Goal: Task Accomplishment & Management: Use online tool/utility

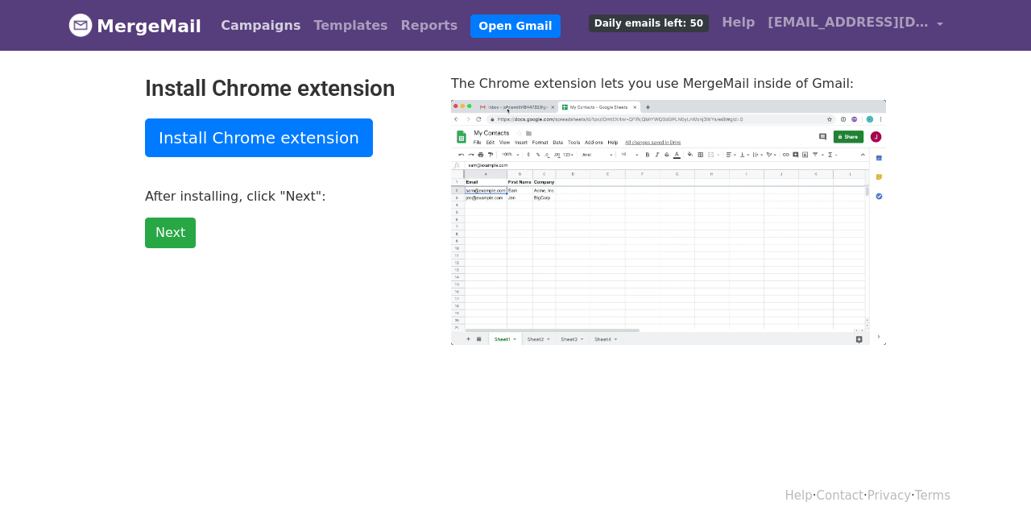
click at [250, 29] on link "Campaigns" at bounding box center [260, 26] width 93 height 32
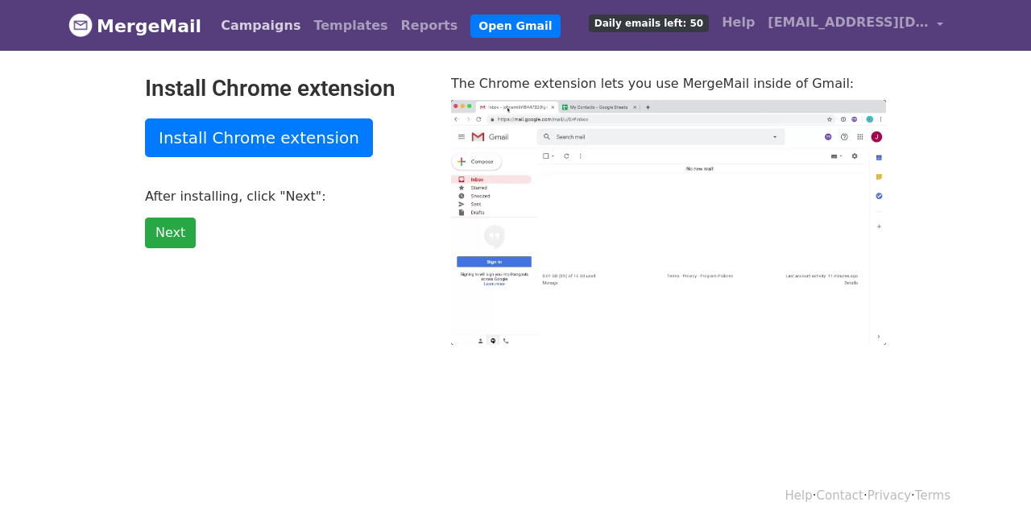
type input "16.83"
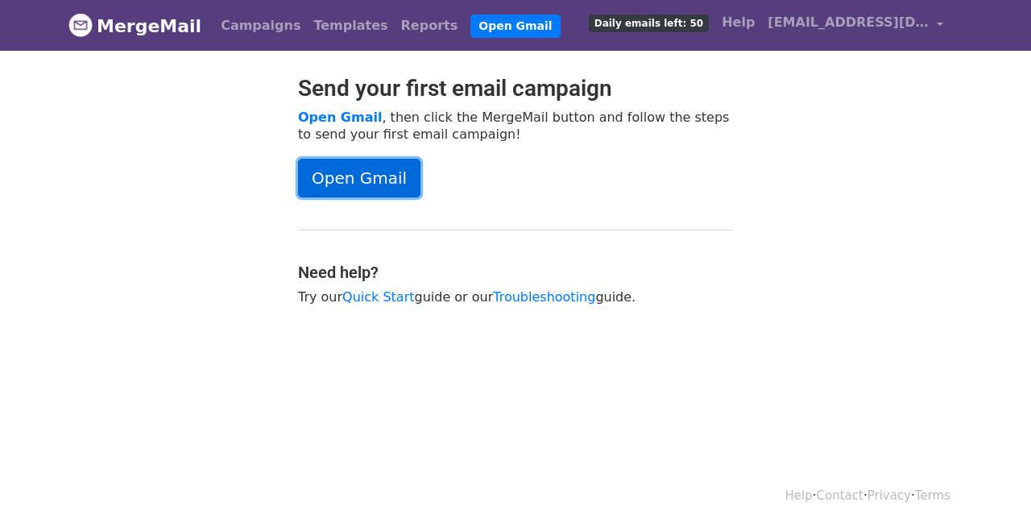
click at [333, 162] on link "Open Gmail" at bounding box center [359, 178] width 122 height 39
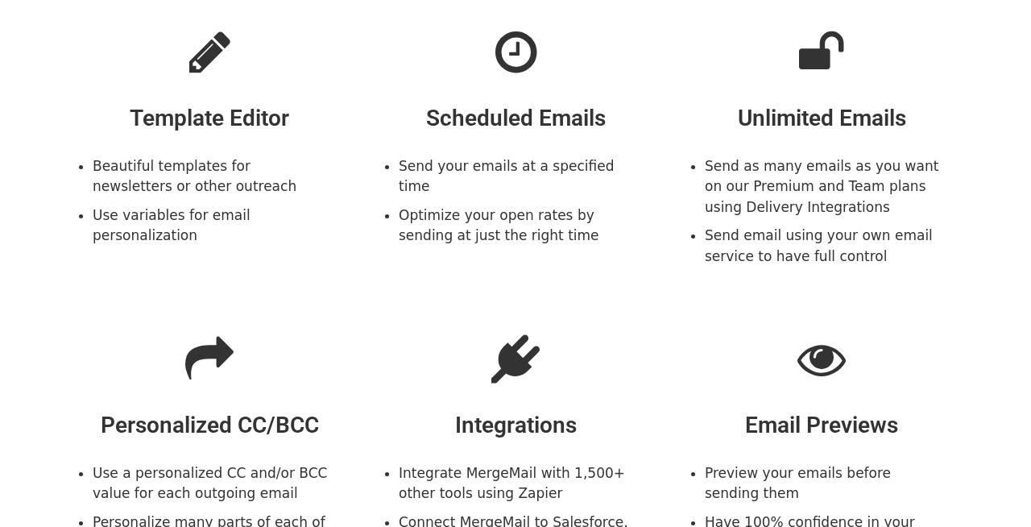
scroll to position [1224, 0]
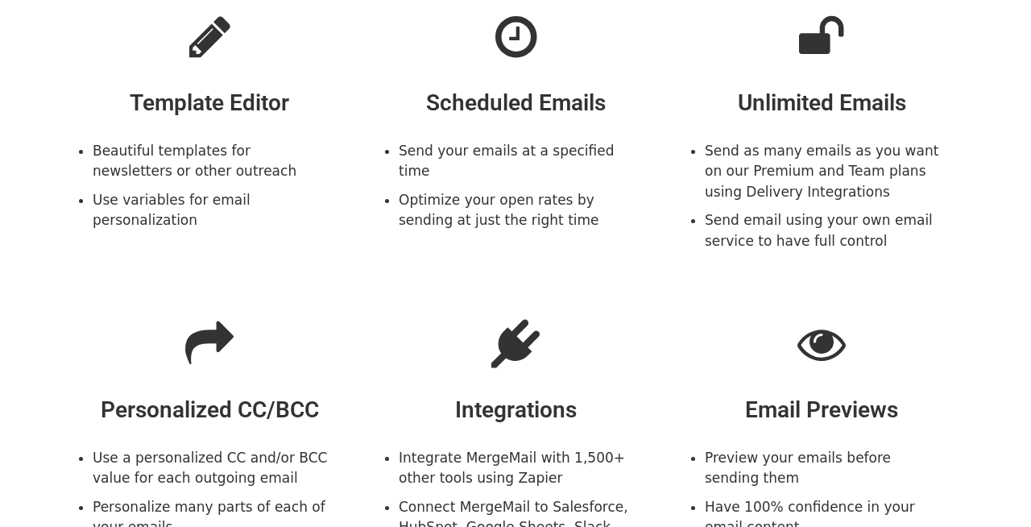
click at [565, 102] on h2 "Scheduled Emails" at bounding box center [516, 102] width 282 height 27
click at [511, 54] on icon at bounding box center [515, 37] width 41 height 48
click at [511, 148] on li "Send your emails at a specified time" at bounding box center [520, 161] width 242 height 41
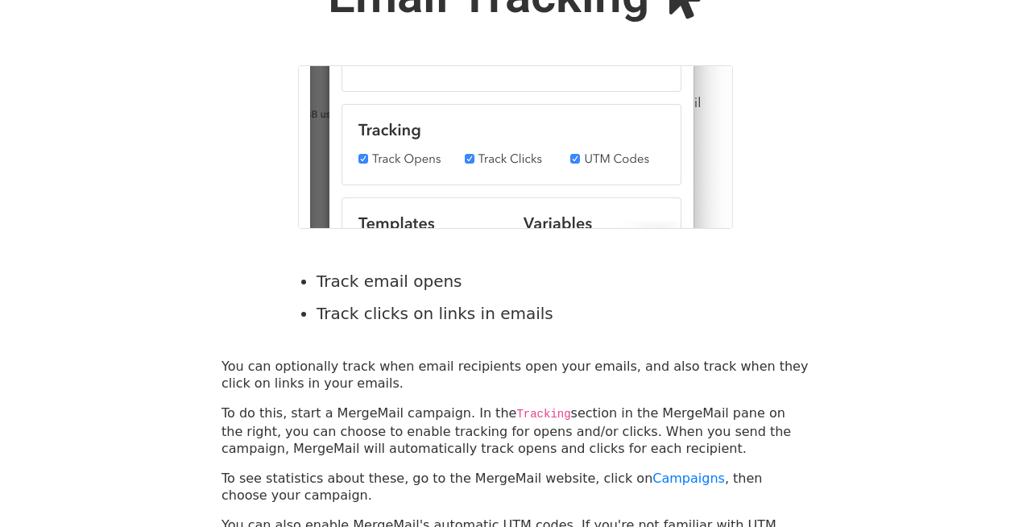
scroll to position [0, 0]
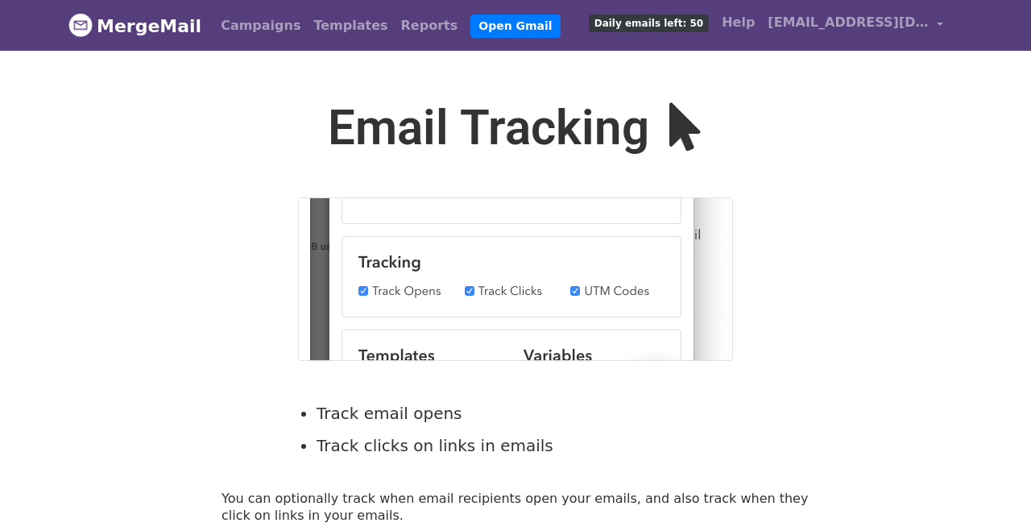
click at [692, 24] on span "Daily emails left: 50" at bounding box center [649, 23] width 120 height 18
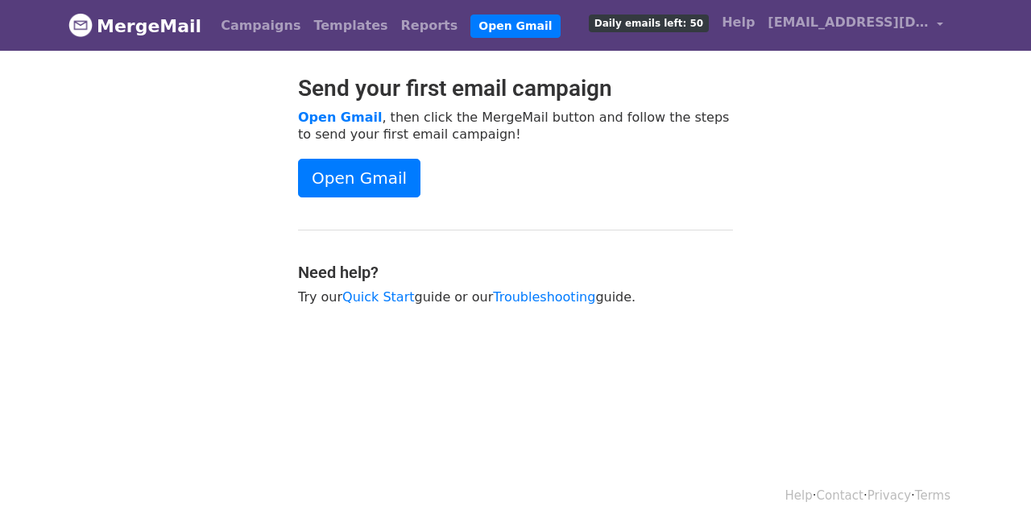
click at [619, 142] on div "Send your first email campaign Open Gmail , then click the MergeMail button and…" at bounding box center [515, 198] width 459 height 246
click at [689, 19] on span "Daily emails left: 50" at bounding box center [649, 23] width 120 height 18
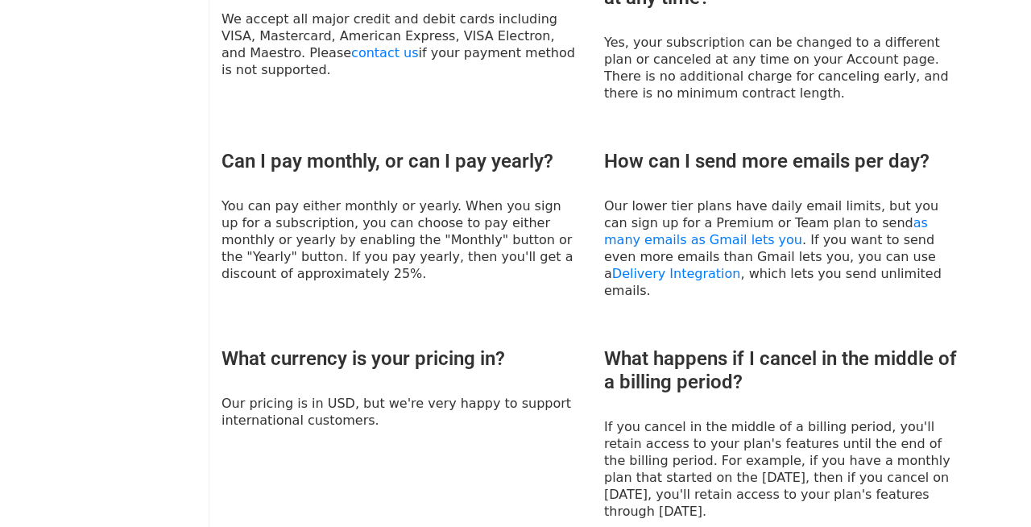
scroll to position [824, 0]
click at [629, 221] on link "as many emails as Gmail lets you" at bounding box center [766, 230] width 324 height 32
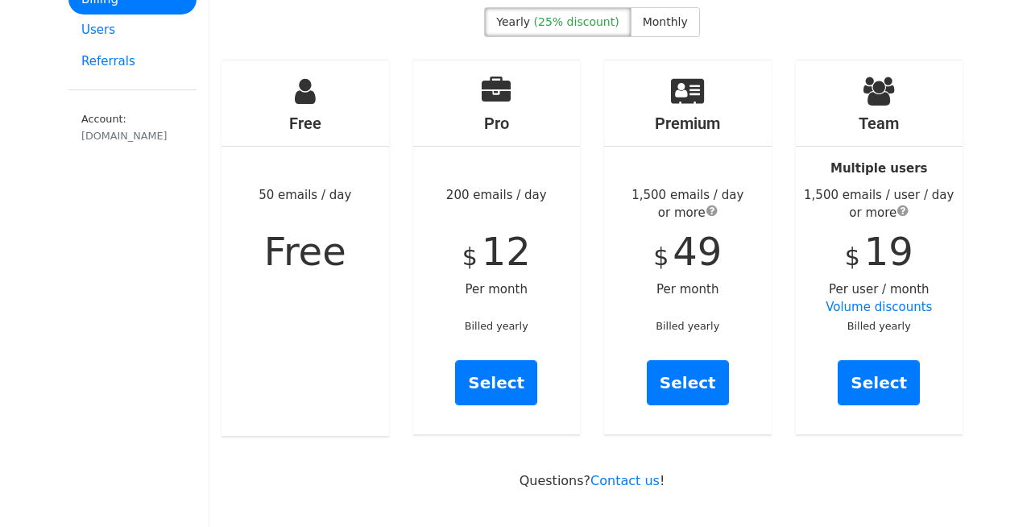
scroll to position [0, 0]
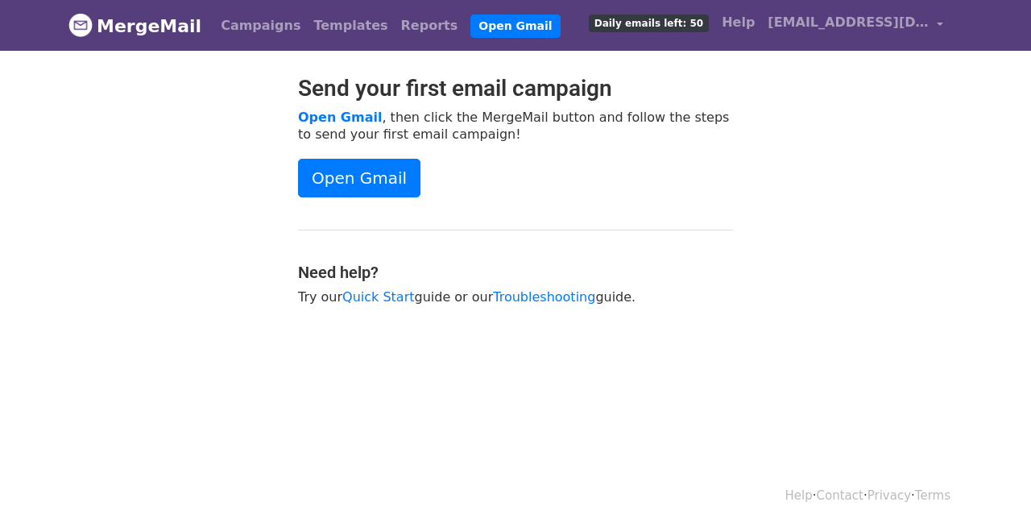
click at [706, 29] on span "Daily emails left: 50" at bounding box center [649, 23] width 120 height 18
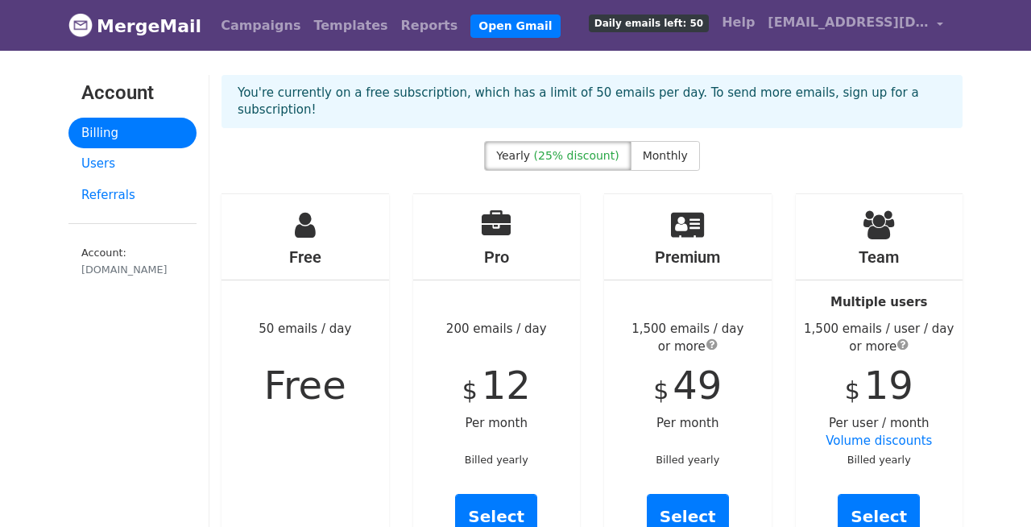
click at [165, 28] on link "MergeMail" at bounding box center [134, 26] width 133 height 34
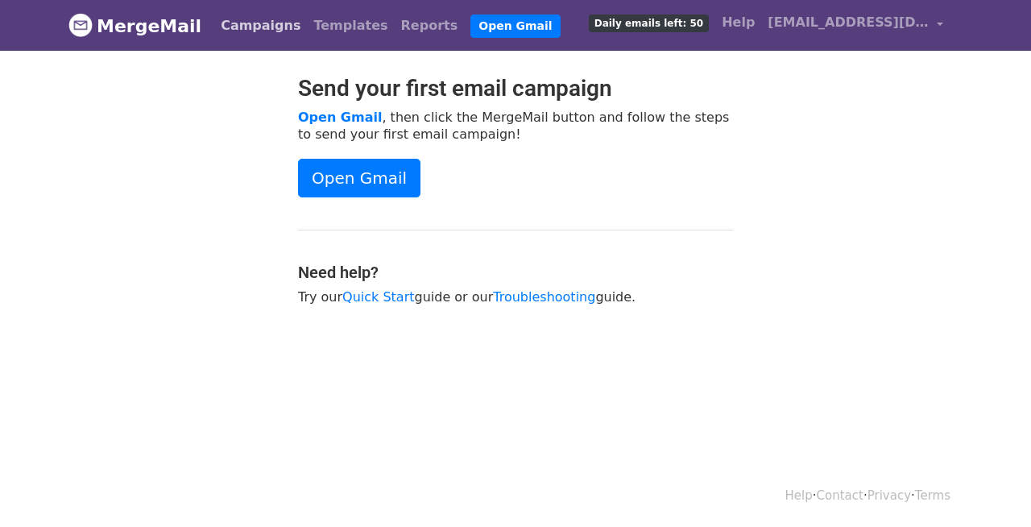
click at [256, 31] on link "Campaigns" at bounding box center [260, 26] width 93 height 32
click at [251, 31] on link "Campaigns" at bounding box center [260, 26] width 93 height 32
click at [237, 27] on link "Campaigns" at bounding box center [260, 26] width 93 height 32
click at [887, 18] on span "[EMAIL_ADDRESS][DOMAIN_NAME]" at bounding box center [848, 22] width 161 height 19
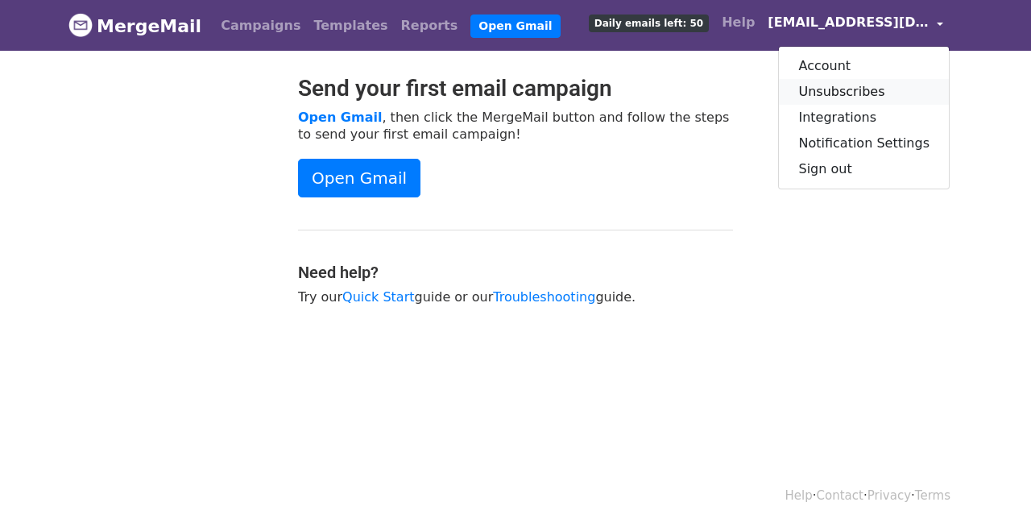
click at [846, 89] on link "Unsubscribes" at bounding box center [864, 92] width 170 height 26
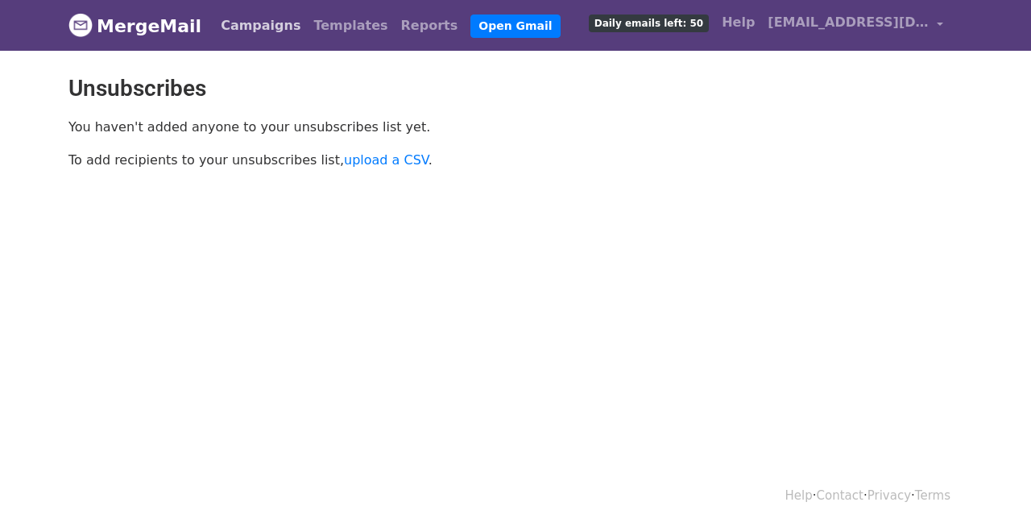
click at [240, 14] on link "Campaigns" at bounding box center [260, 26] width 93 height 32
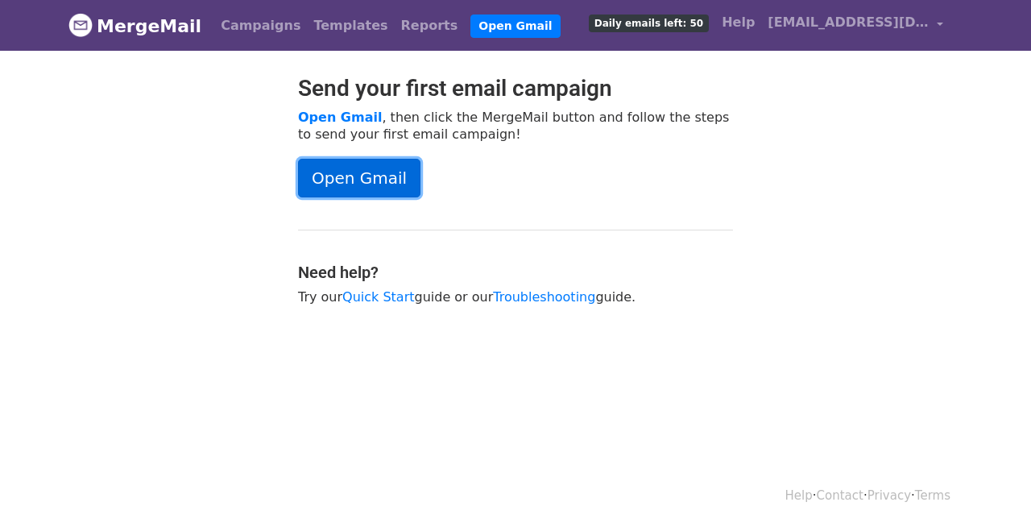
click at [348, 165] on link "Open Gmail" at bounding box center [359, 178] width 122 height 39
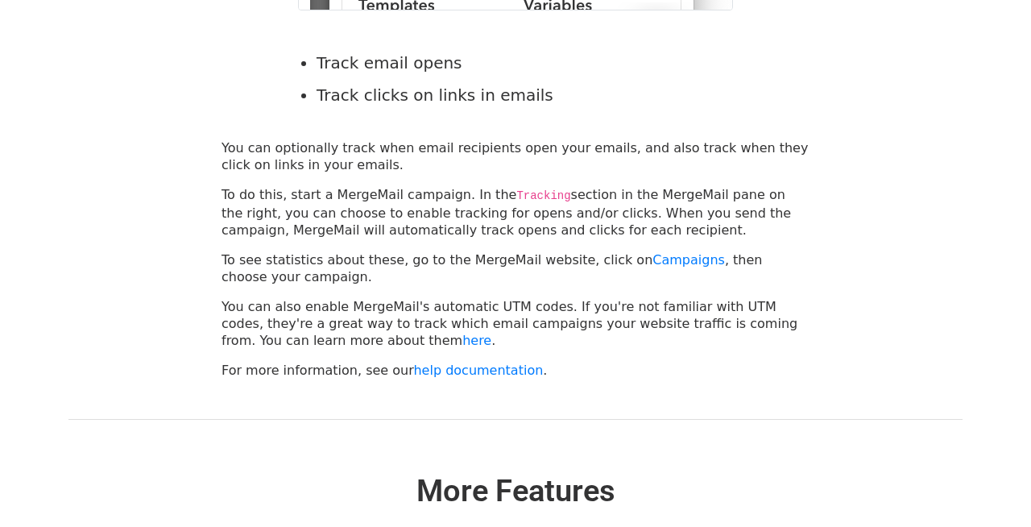
scroll to position [352, 0]
click at [810, 334] on div "You can optionally track when email recipients open your emails, and also track…" at bounding box center [515, 257] width 612 height 239
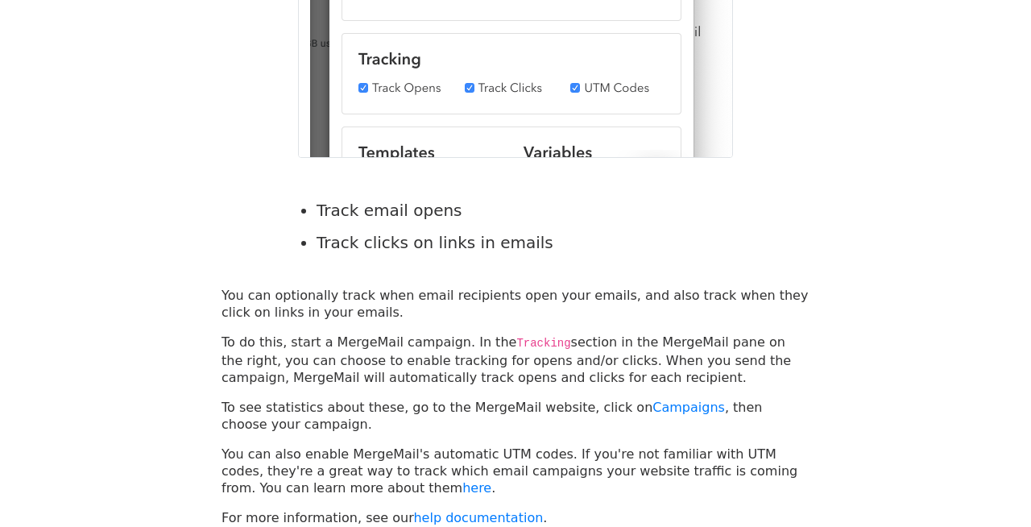
scroll to position [0, 0]
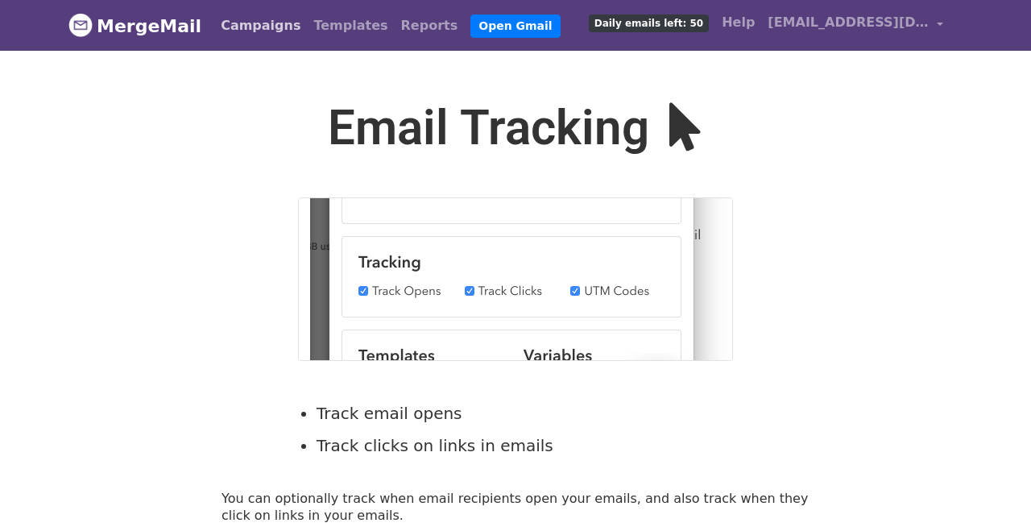
click at [243, 31] on link "Campaigns" at bounding box center [260, 26] width 93 height 32
